Goal: Task Accomplishment & Management: Manage account settings

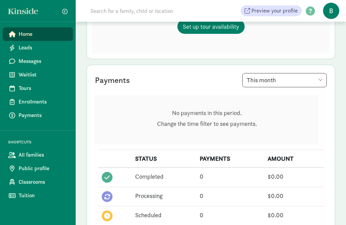
scroll to position [123, 0]
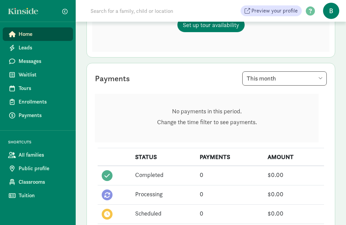
click at [23, 51] on span "Leads" at bounding box center [43, 48] width 49 height 8
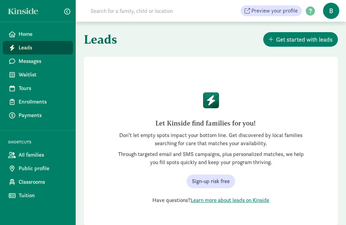
scroll to position [22, 0]
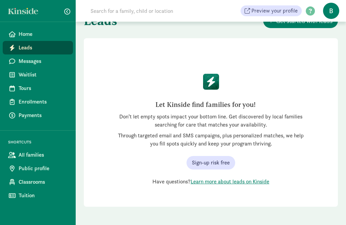
click at [30, 159] on link "All families" at bounding box center [38, 155] width 70 height 14
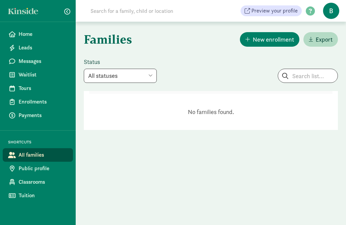
click at [29, 169] on span "Public profile" at bounding box center [43, 168] width 49 height 8
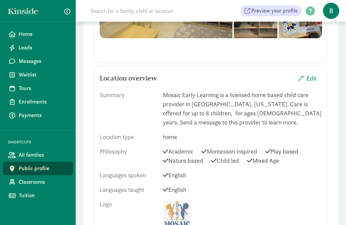
scroll to position [261, 0]
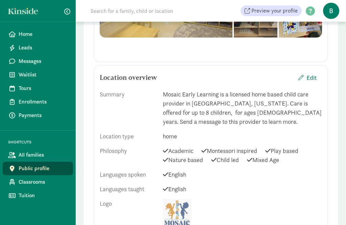
click at [306, 79] on span "Edit" at bounding box center [307, 77] width 18 height 9
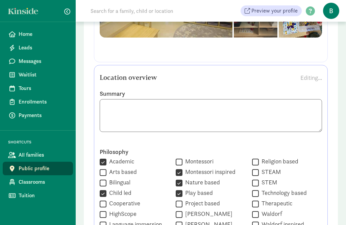
scroll to position [260, 0]
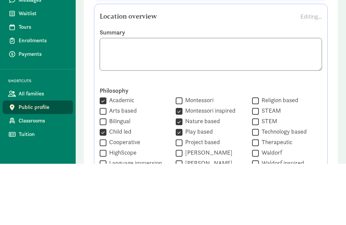
click at [250, 99] on textarea at bounding box center [211, 115] width 222 height 33
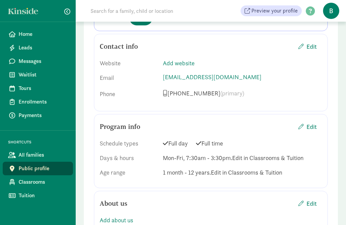
scroll to position [810, 0]
type textarea "Mosaic Early Learning is a licensed home based child care provider in Bozeman, …"
click at [301, 43] on span "button" at bounding box center [300, 45] width 5 height 5
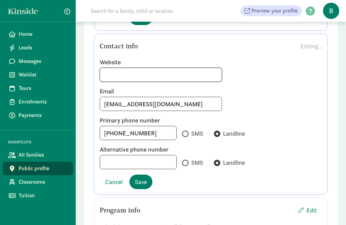
click at [116, 68] on input at bounding box center [161, 75] width 122 height 14
type input "W"
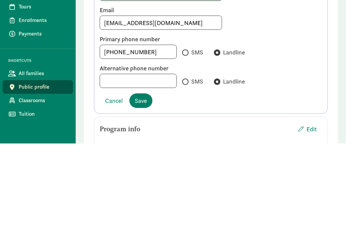
type input "www.Mosaicprek.com"
click at [182, 132] on input "SMS" at bounding box center [184, 134] width 4 height 4
radio input "true"
radio input "false"
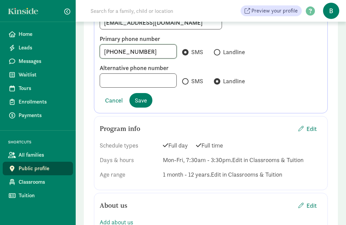
click at [147, 45] on input "+14066008151" at bounding box center [138, 52] width 76 height 14
type input "+14066400986"
click at [119, 74] on input at bounding box center [138, 81] width 76 height 14
type input "4066008151"
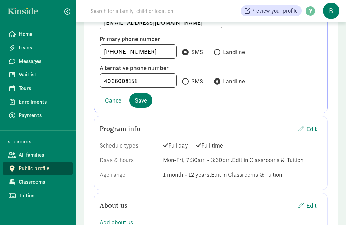
click at [182, 76] on label "SMS" at bounding box center [192, 81] width 21 height 10
click at [182, 79] on input "SMS" at bounding box center [184, 81] width 4 height 4
radio input "true"
radio input "false"
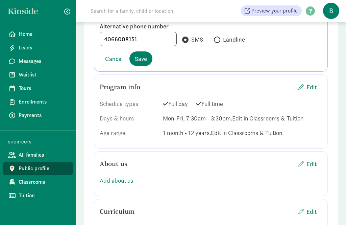
click at [147, 54] on span "Save" at bounding box center [141, 58] width 12 height 9
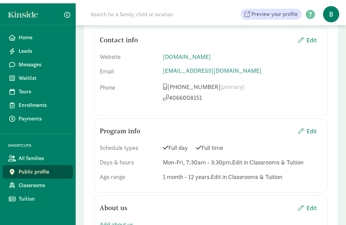
scroll to position [816, 0]
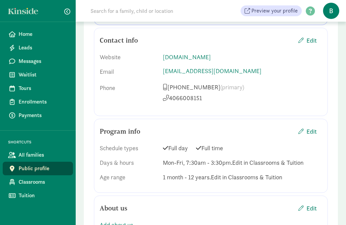
click at [309, 127] on span "Edit" at bounding box center [311, 131] width 10 height 9
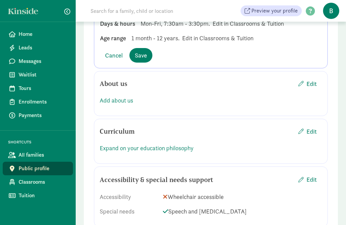
scroll to position [1037, 0]
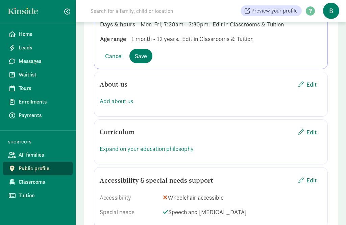
click at [33, 182] on span "Classrooms" at bounding box center [43, 182] width 49 height 8
click at [144, 51] on span "Save" at bounding box center [141, 55] width 12 height 9
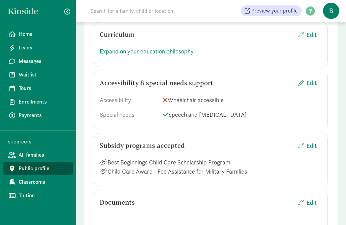
click at [31, 183] on span "Classrooms" at bounding box center [43, 182] width 49 height 8
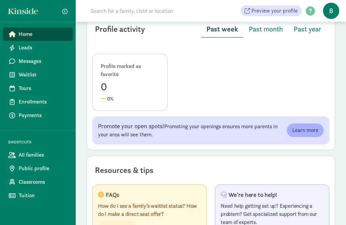
scroll to position [394, 0]
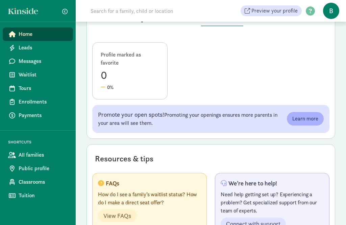
click at [28, 183] on span "Classrooms" at bounding box center [43, 182] width 49 height 8
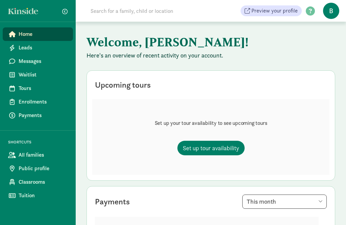
click at [330, 13] on span "B" at bounding box center [331, 11] width 16 height 16
click at [302, 58] on p "Here's an overview of recent activity on your account." at bounding box center [210, 55] width 249 height 8
click at [25, 184] on span "Classrooms" at bounding box center [43, 182] width 49 height 8
click at [28, 63] on span "Messages" at bounding box center [43, 61] width 49 height 8
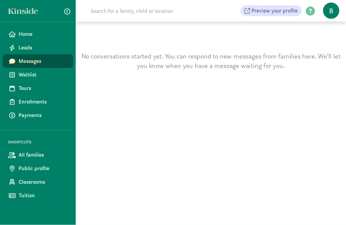
scroll to position [22, 0]
click at [29, 156] on span "All families" at bounding box center [43, 155] width 49 height 8
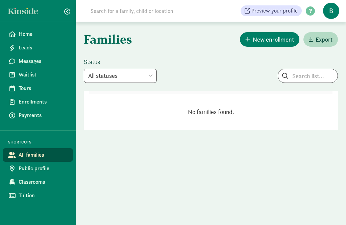
click at [27, 170] on span "Public profile" at bounding box center [43, 168] width 49 height 8
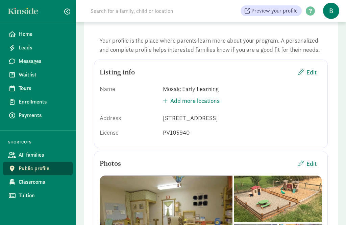
scroll to position [41, 0]
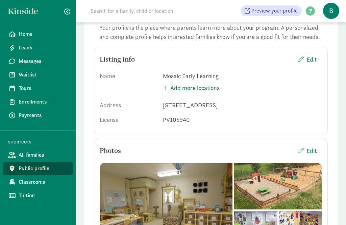
click at [308, 61] on span "Edit" at bounding box center [311, 59] width 10 height 9
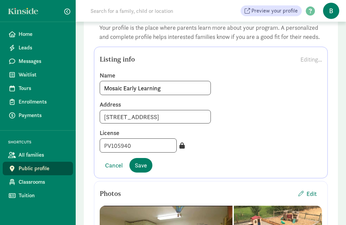
click at [142, 167] on span "Save" at bounding box center [141, 164] width 12 height 9
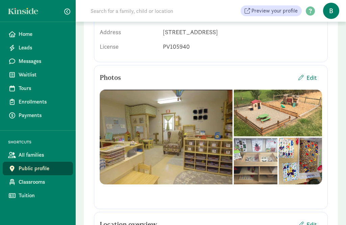
scroll to position [112, 0]
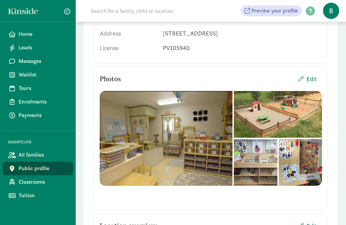
click at [304, 79] on span "Edit" at bounding box center [307, 79] width 18 height 9
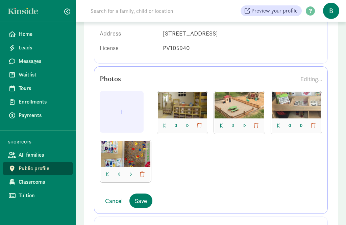
scroll to position [113, 0]
click at [144, 202] on span "Save" at bounding box center [141, 200] width 12 height 9
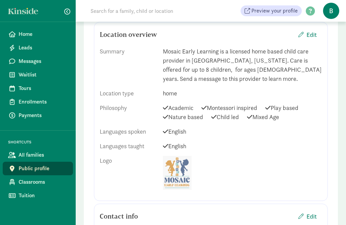
scroll to position [305, 0]
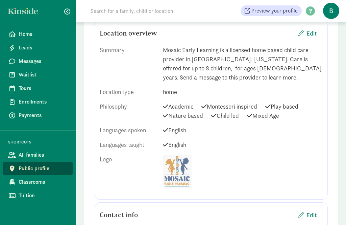
click at [310, 31] on span "Edit" at bounding box center [311, 33] width 10 height 9
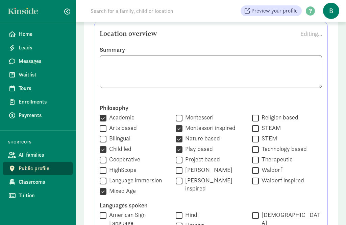
click at [175, 61] on textarea at bounding box center [211, 71] width 222 height 33
click at [197, 60] on textarea at bounding box center [211, 71] width 222 height 33
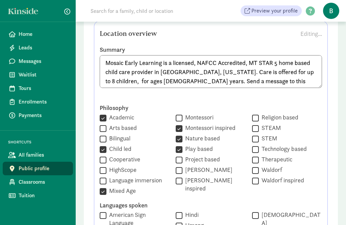
click at [120, 83] on textarea "Mosaic Early Learning is a licensed, NAFCC Accredited, MT STAR 5 home based chi…" at bounding box center [211, 71] width 222 height 33
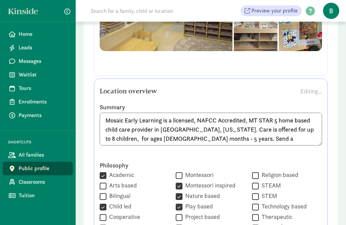
scroll to position [258, 0]
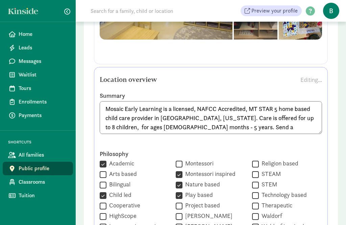
click at [175, 127] on textarea "Mosaic Early Learning is a licensed, NAFCC Accredited, MT STAR 5 home based chi…" at bounding box center [211, 117] width 222 height 33
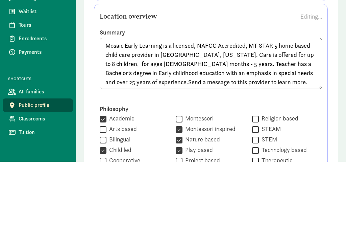
type textarea "Mosaic Early Learning is a licensed, NAFCC Accredited, MT STAR 5 home based chi…"
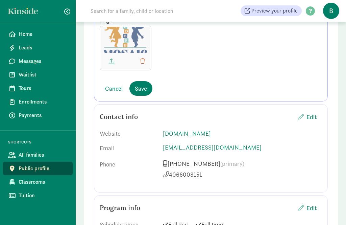
scroll to position [758, 0]
click at [144, 84] on span "Save" at bounding box center [141, 88] width 12 height 9
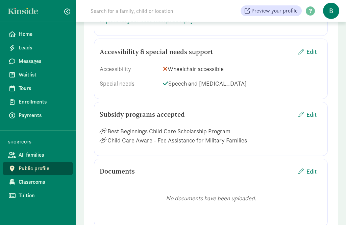
click at [309, 114] on span "Edit" at bounding box center [311, 114] width 10 height 9
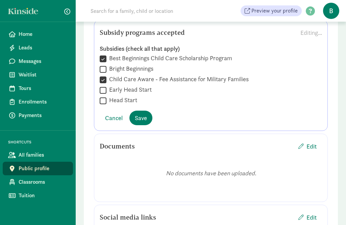
scroll to position [842, 0]
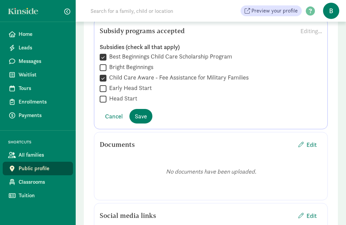
click at [141, 118] on span "Save" at bounding box center [141, 115] width 12 height 9
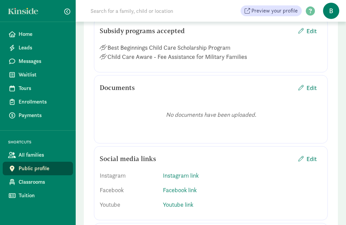
click at [310, 89] on span "Edit" at bounding box center [311, 87] width 10 height 9
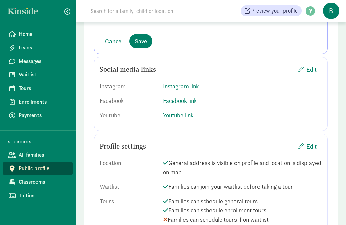
scroll to position [978, 0]
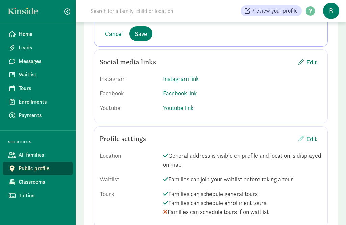
click at [116, 33] on span "Cancel" at bounding box center [114, 33] width 18 height 9
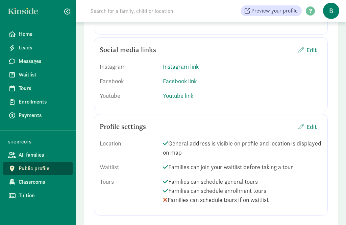
click at [311, 127] on span "Edit" at bounding box center [311, 126] width 10 height 9
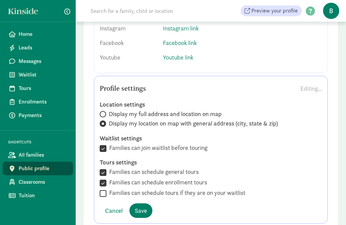
scroll to position [997, 0]
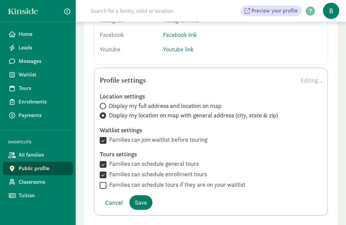
click at [114, 204] on span "Cancel" at bounding box center [114, 202] width 18 height 9
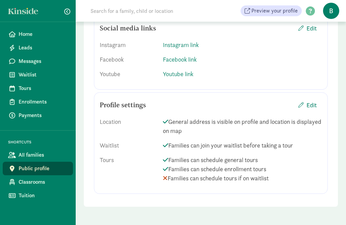
scroll to position [951, 0]
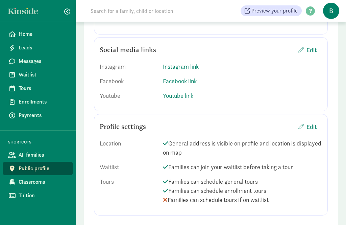
click at [27, 183] on span "Classrooms" at bounding box center [43, 182] width 49 height 8
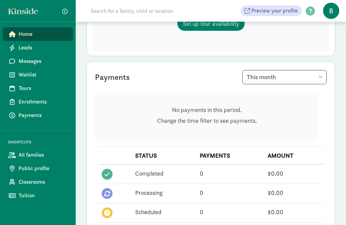
scroll to position [125, 0]
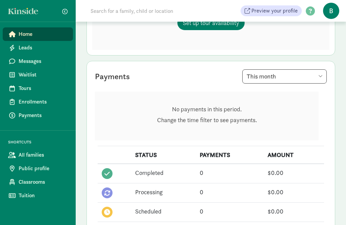
click at [25, 196] on span "Tuition" at bounding box center [43, 195] width 49 height 8
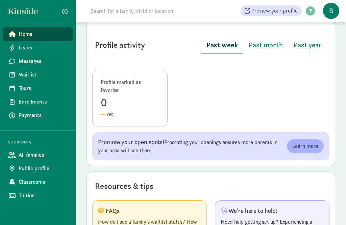
scroll to position [367, 0]
click at [265, 43] on span "Past month" at bounding box center [266, 45] width 34 height 11
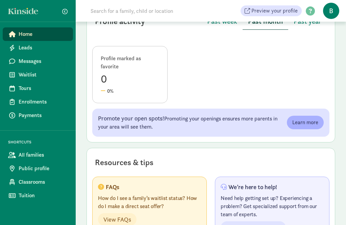
scroll to position [394, 0]
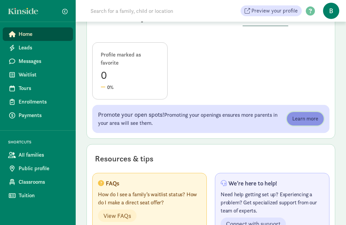
click at [308, 116] on span "Learn more" at bounding box center [305, 118] width 26 height 8
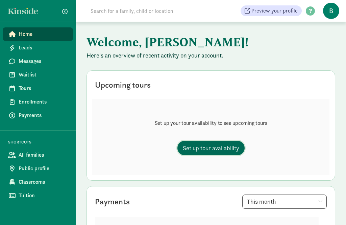
click at [217, 144] on span "Set up tour availability" at bounding box center [211, 147] width 56 height 9
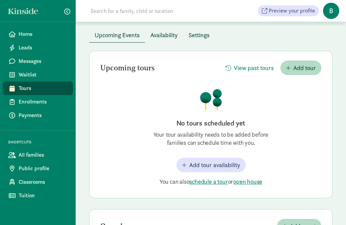
scroll to position [35, 0]
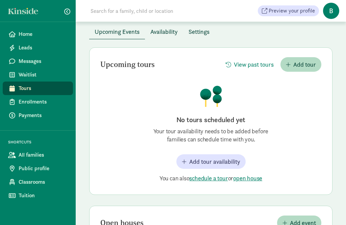
click at [224, 163] on span "Add tour availability" at bounding box center [214, 161] width 51 height 9
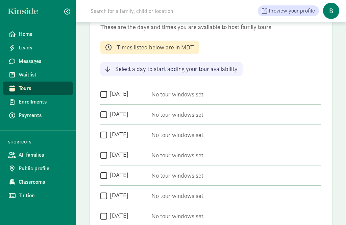
scroll to position [89, 0]
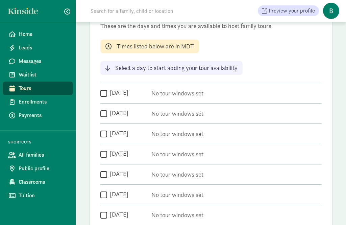
click at [103, 91] on input "[DATE]" at bounding box center [103, 93] width 7 height 9
checkbox input "true"
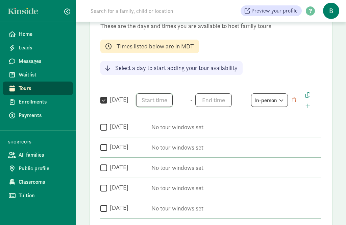
click at [159, 98] on span "h 12 1 2 3 4 5 6 7 8 9 10 11 mm 00 05 10 15 20 25 30 35 40 45 50 55 a am pm" at bounding box center [161, 100] width 51 height 14
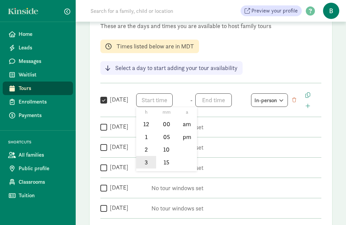
click at [147, 164] on li "3" at bounding box center [146, 162] width 20 height 13
click at [169, 141] on li "45" at bounding box center [166, 139] width 20 height 13
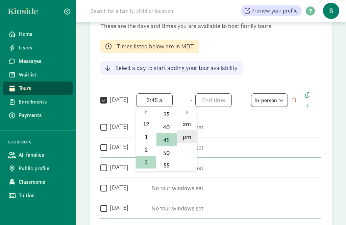
click at [187, 139] on li "pm" at bounding box center [187, 136] width 20 height 13
type input "3:45 pm"
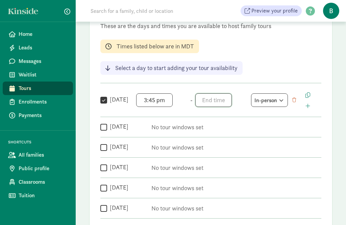
click at [215, 102] on span "h 12 1 2 3 4 5 6 7 8 9 10 11 mm 00 05 10 15 20 25 30 35 40 45 50 55 a am pm" at bounding box center [220, 100] width 51 height 14
click at [206, 134] on li "5" at bounding box center [205, 134] width 20 height 13
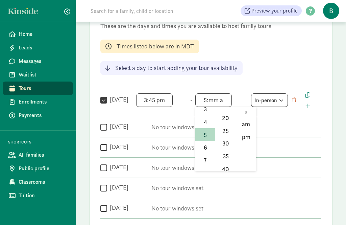
scroll to position [58, 0]
click at [227, 143] on li "30" at bounding box center [225, 142] width 20 height 13
click at [248, 138] on li "pm" at bounding box center [246, 136] width 20 height 13
type input "5:30 pm"
click at [105, 129] on input "Tuesday" at bounding box center [103, 126] width 7 height 9
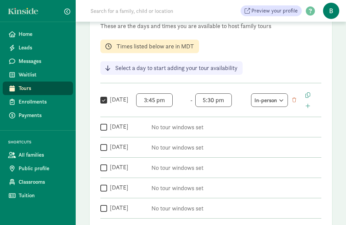
checkbox input "true"
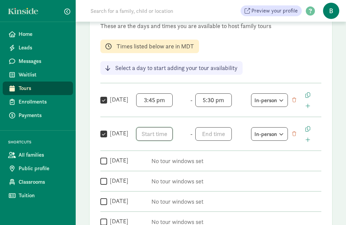
click at [159, 134] on span "h 12 1 2 3 4 5 6 7 8 9 10 11 mm 00 05 10 15 20 25 30 35 40 45 50 55 a am pm" at bounding box center [161, 134] width 51 height 14
click at [308, 130] on div at bounding box center [173, 112] width 346 height 225
click at [309, 94] on span "button" at bounding box center [307, 94] width 5 height 5
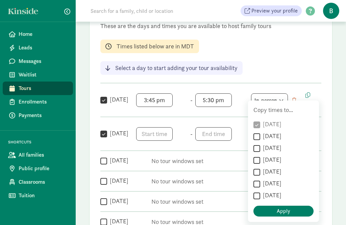
click at [260, 137] on label "Tuesday" at bounding box center [270, 136] width 21 height 8
click at [260, 137] on input "Tuesday" at bounding box center [256, 136] width 7 height 9
checkbox input "true"
click at [261, 148] on label "Wednesday" at bounding box center [270, 148] width 21 height 8
click at [260, 148] on input "Wednesday" at bounding box center [256, 148] width 7 height 9
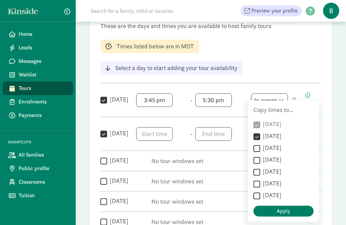
checkbox input "true"
click at [260, 161] on label "Thursday" at bounding box center [270, 159] width 21 height 8
click at [260, 161] on input "Thursday" at bounding box center [256, 159] width 7 height 9
checkbox input "true"
click at [260, 172] on label "Friday" at bounding box center [270, 171] width 21 height 8
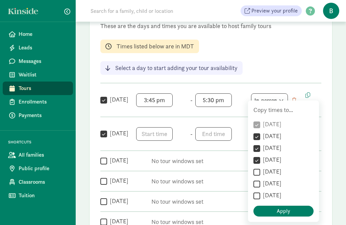
click at [260, 172] on input "Friday" at bounding box center [256, 171] width 7 height 9
checkbox input "true"
click at [289, 215] on button "Apply" at bounding box center [283, 210] width 60 height 11
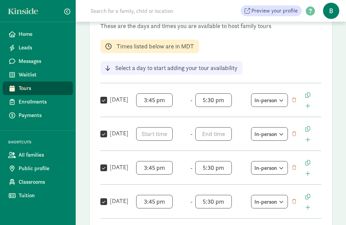
checkbox input "true"
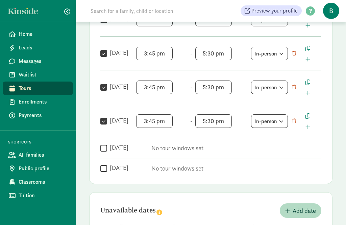
scroll to position [237, 0]
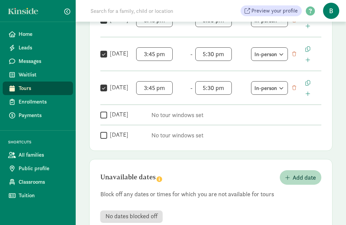
click at [105, 117] on input "Saturday" at bounding box center [103, 114] width 7 height 9
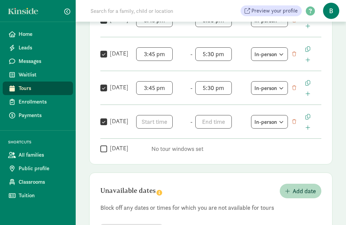
click at [278, 122] on icon at bounding box center [281, 122] width 6 height 4
click at [305, 154] on div "Weekly tour availability Cancel Save changes These are the days and times you a…" at bounding box center [210, 4] width 243 height 319
click at [104, 117] on input "Saturday" at bounding box center [103, 121] width 7 height 9
checkbox input "false"
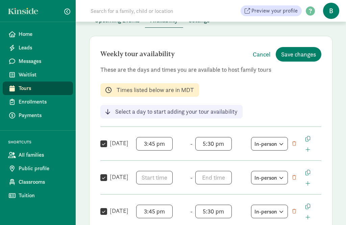
scroll to position [43, 0]
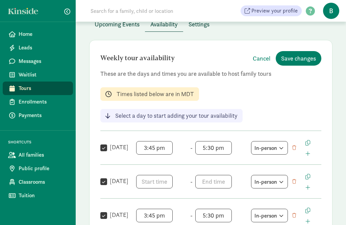
click at [297, 60] on span "Save changes" at bounding box center [298, 58] width 35 height 9
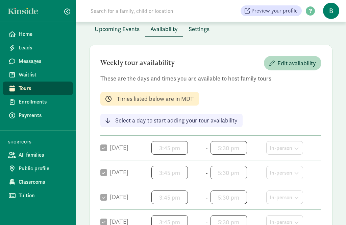
scroll to position [32, 0]
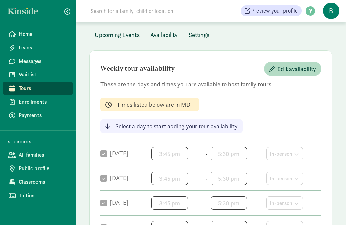
click at [302, 65] on span "Edit availability" at bounding box center [296, 68] width 38 height 9
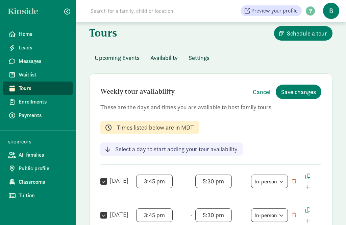
scroll to position [0, 0]
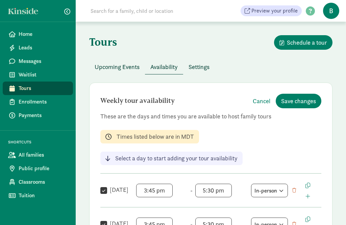
click at [262, 101] on span "Cancel" at bounding box center [262, 100] width 18 height 9
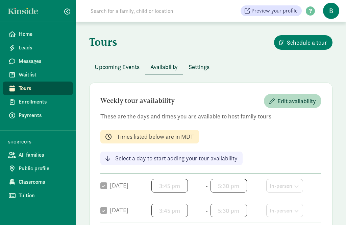
click at [125, 68] on span "Upcoming Events" at bounding box center [117, 66] width 45 height 9
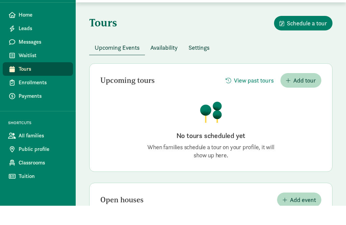
scroll to position [35, 0]
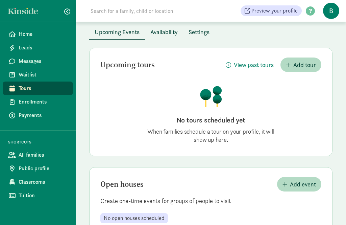
click at [297, 185] on span "Add event" at bounding box center [303, 183] width 26 height 9
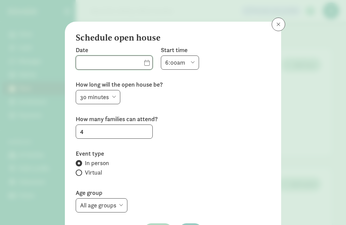
click at [87, 67] on body "Home Leads Messages Waitlist Tours Enrollments Payments SHORTCUTS All families …" at bounding box center [173, 105] width 346 height 281
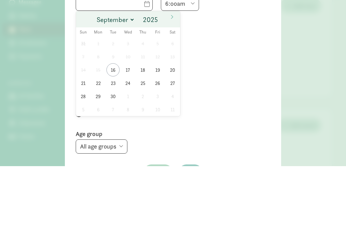
click at [174, 70] on span at bounding box center [171, 75] width 11 height 11
select select "9"
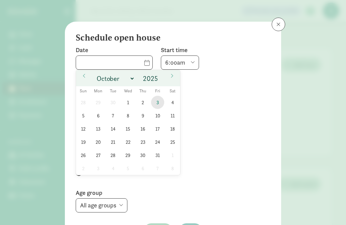
click at [159, 103] on span "3" at bounding box center [157, 102] width 13 height 13
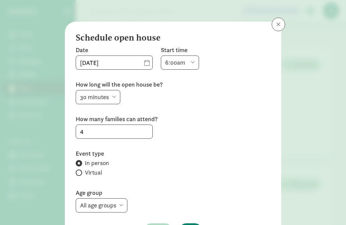
click at [183, 61] on select "6:00am 6:30am 7:00am 7:30am 8:00am 8:30am 9:00am 9:30am 10:00am 10:30am 11:00am…" at bounding box center [180, 62] width 38 height 14
click at [93, 63] on body "Home Leads Messages Waitlist Tours Enrollments Payments SHORTCUTS All families …" at bounding box center [173, 105] width 346 height 281
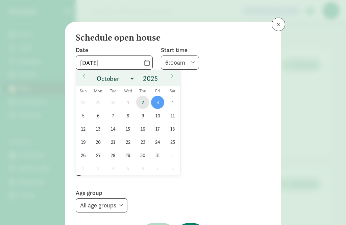
click at [145, 102] on span "2" at bounding box center [142, 102] width 13 height 13
type input "10/02/2025"
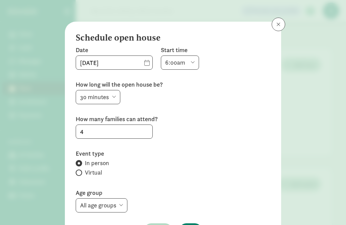
click at [178, 61] on select "6:00am 6:30am 7:00am 7:30am 8:00am 8:30am 9:00am 9:30am 10:00am 10:30am 11:00am…" at bounding box center [180, 62] width 38 height 14
select select "960"
click at [106, 94] on select "15 minutes 30 minutes 45 minutes 60 minutes" at bounding box center [98, 97] width 45 height 14
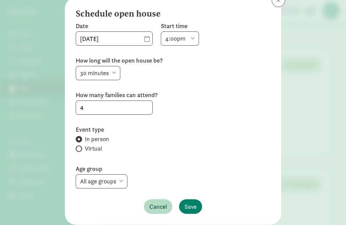
scroll to position [24, 0]
click at [113, 184] on select "All age groups Infant Toddler Preschool School Age" at bounding box center [102, 181] width 52 height 14
click at [116, 183] on select "All age groups Infant Toddler Preschool School Age" at bounding box center [102, 181] width 52 height 14
click at [114, 181] on select "All age groups Infant Toddler Preschool School Age" at bounding box center [102, 181] width 52 height 14
select select "29784"
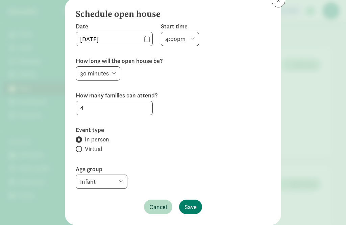
click at [115, 180] on select "All age groups Infant Toddler Preschool School Age" at bounding box center [102, 181] width 52 height 14
select select
click at [84, 183] on select "All age groups Infant Toddler Preschool School Age" at bounding box center [102, 181] width 52 height 14
click at [191, 208] on span "Save" at bounding box center [190, 206] width 12 height 9
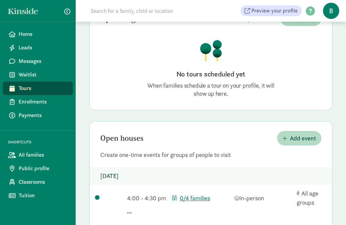
scroll to position [88, 0]
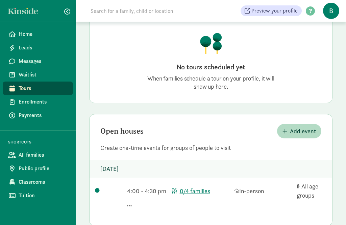
click at [32, 161] on link "All families" at bounding box center [38, 155] width 70 height 14
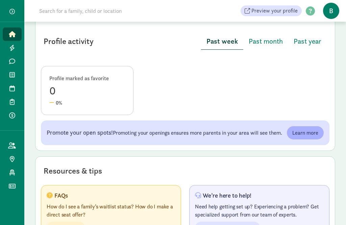
scroll to position [378, 0]
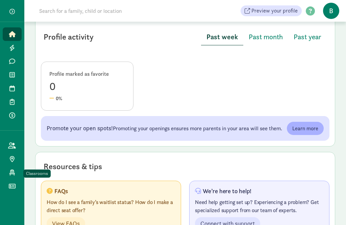
click at [13, 174] on icon at bounding box center [11, 172] width 5 height 6
